Goal: Entertainment & Leisure: Consume media (video, audio)

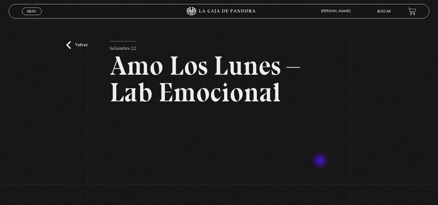
scroll to position [70, 0]
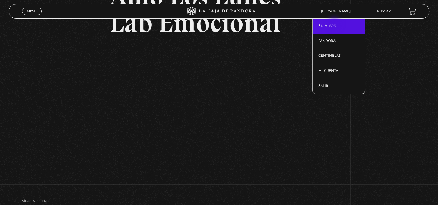
click at [335, 24] on link "En vivos" at bounding box center [339, 26] width 52 height 15
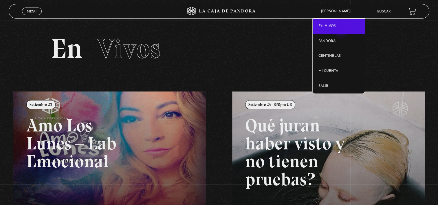
click at [341, 29] on link "En vivos" at bounding box center [339, 26] width 52 height 15
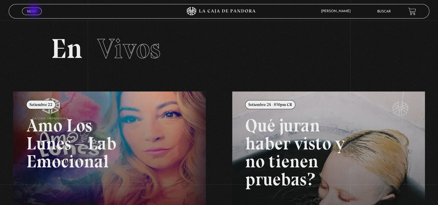
click at [34, 11] on span "Menu" at bounding box center [32, 11] width 10 height 3
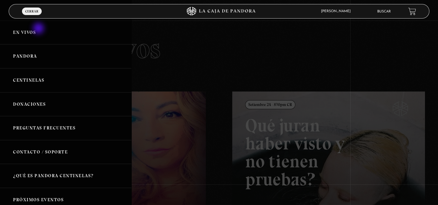
click at [39, 29] on link "En vivos" at bounding box center [65, 33] width 131 height 24
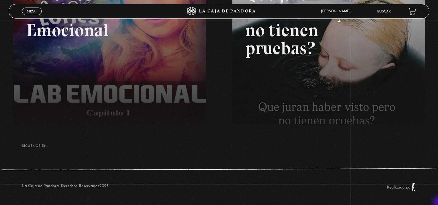
scroll to position [132, 0]
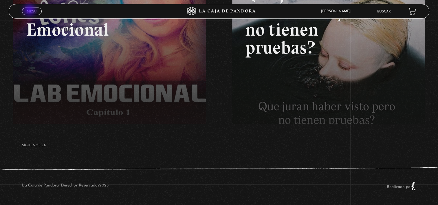
click at [30, 11] on span "Menu" at bounding box center [32, 11] width 10 height 3
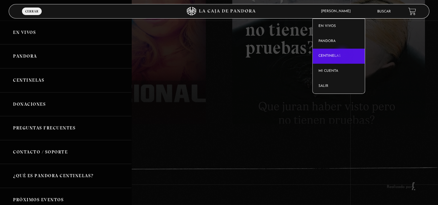
click at [343, 55] on link "Centinelas" at bounding box center [339, 56] width 52 height 15
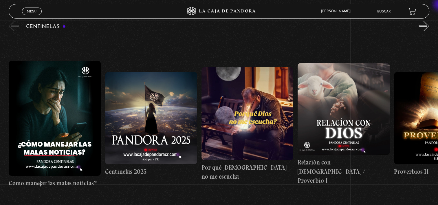
scroll to position [68, 0]
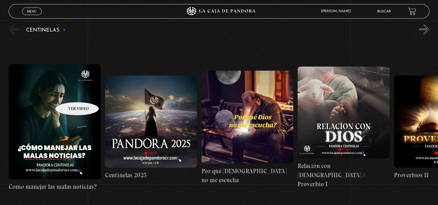
click at [70, 93] on figure at bounding box center [55, 121] width 92 height 115
click at [61, 103] on figure at bounding box center [55, 121] width 92 height 115
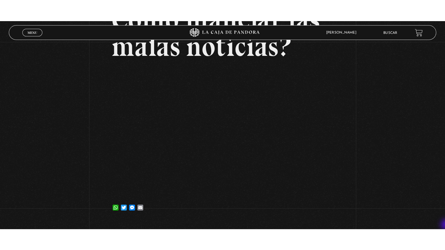
scroll to position [70, 0]
